Goal: Information Seeking & Learning: Learn about a topic

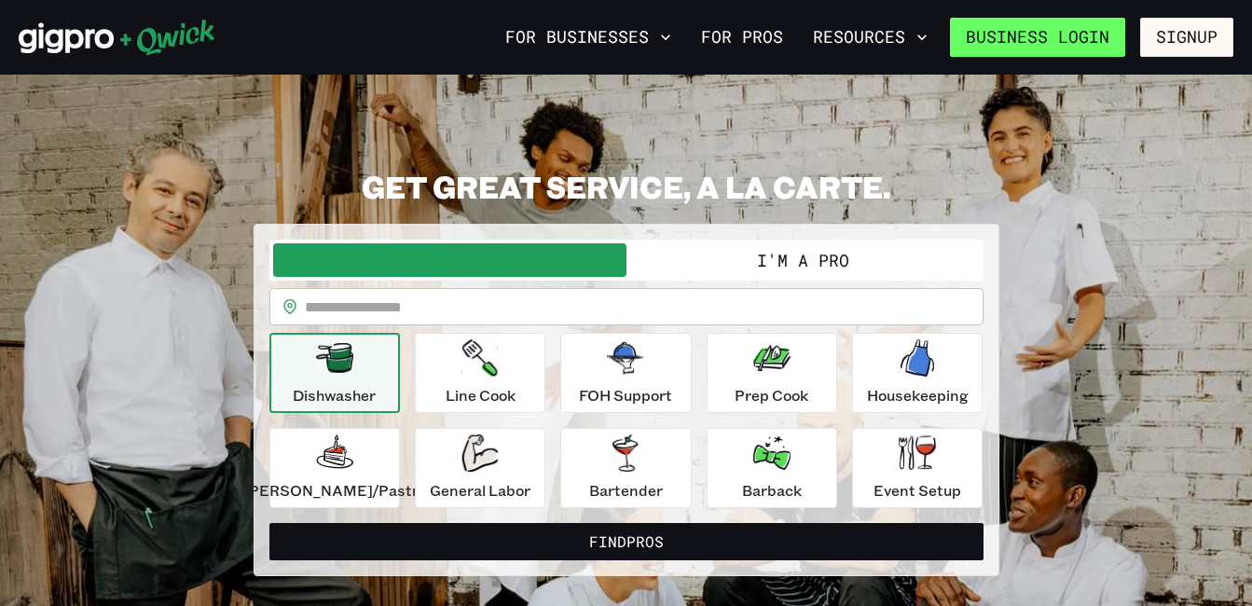
click at [1084, 41] on link "Business Login" at bounding box center [1037, 37] width 175 height 39
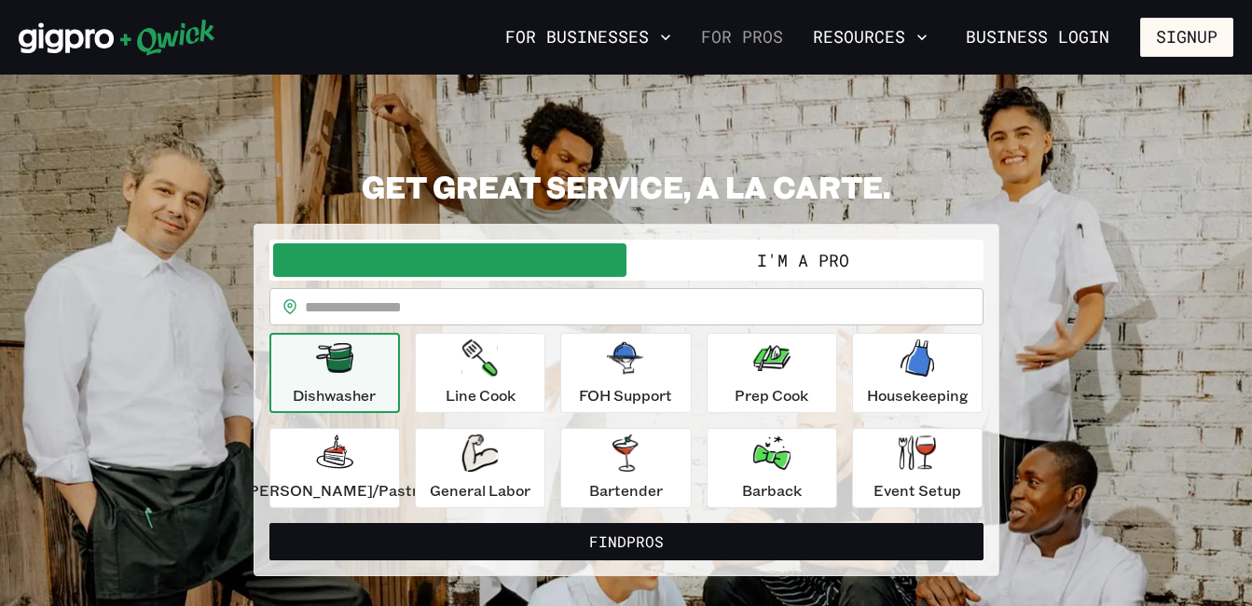
click at [778, 36] on link "For Pros" at bounding box center [742, 37] width 97 height 32
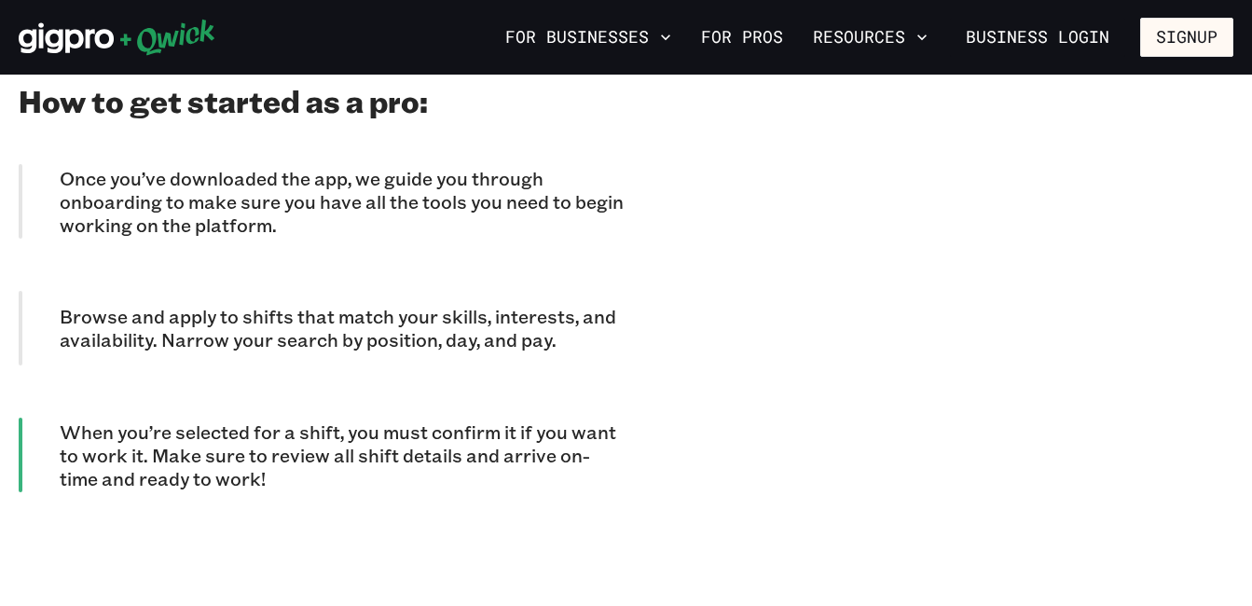
scroll to position [1705, 0]
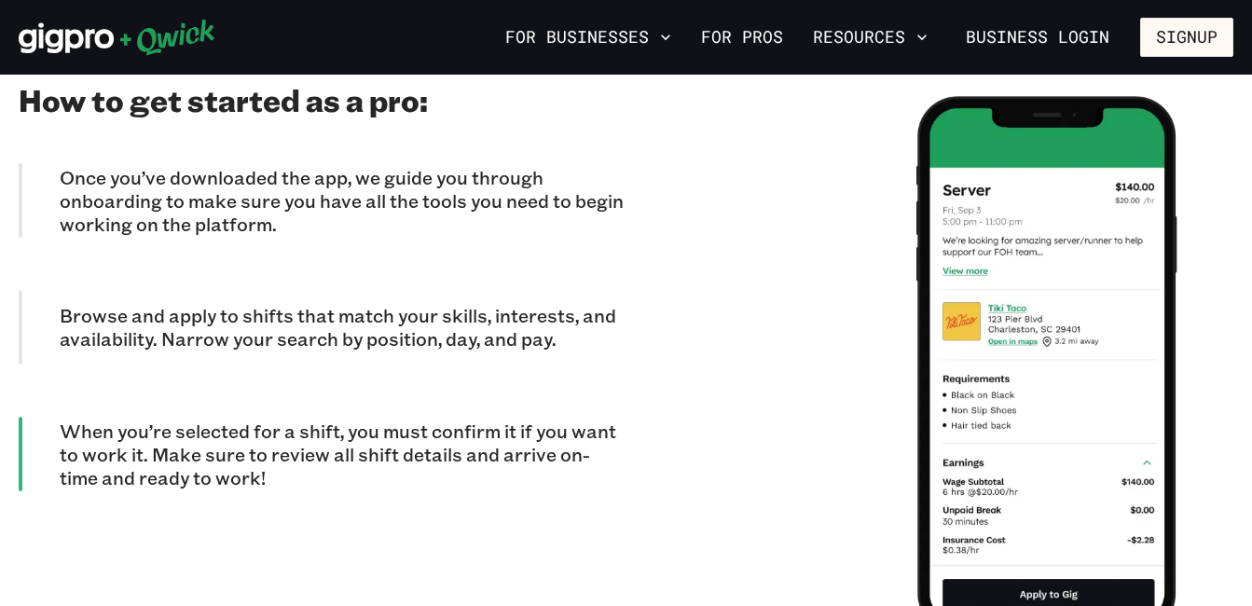
click at [373, 178] on p "Once you’ve downloaded the app, we guide you through onboarding to make sure yo…" at bounding box center [343, 201] width 567 height 70
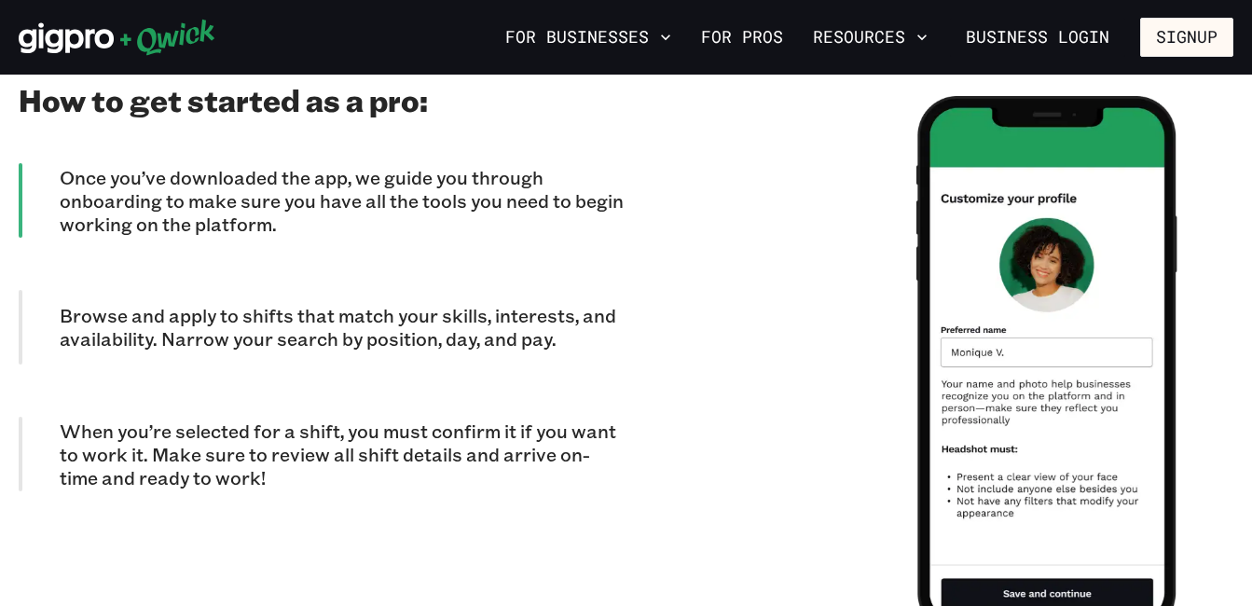
click at [273, 304] on p "Browse and apply to shifts that match your skills, interests, and availability.…" at bounding box center [343, 327] width 567 height 47
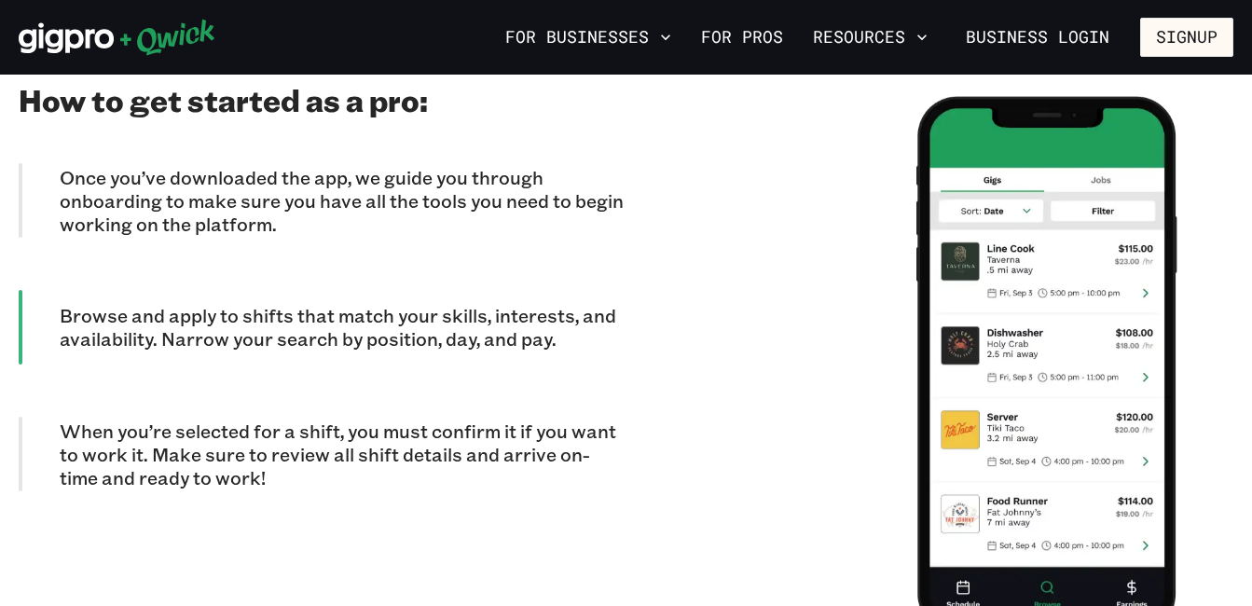
click at [359, 437] on p "When you’re selected for a shift, you must confirm it if you want to work it. M…" at bounding box center [343, 455] width 567 height 70
